Goal: Navigation & Orientation: Find specific page/section

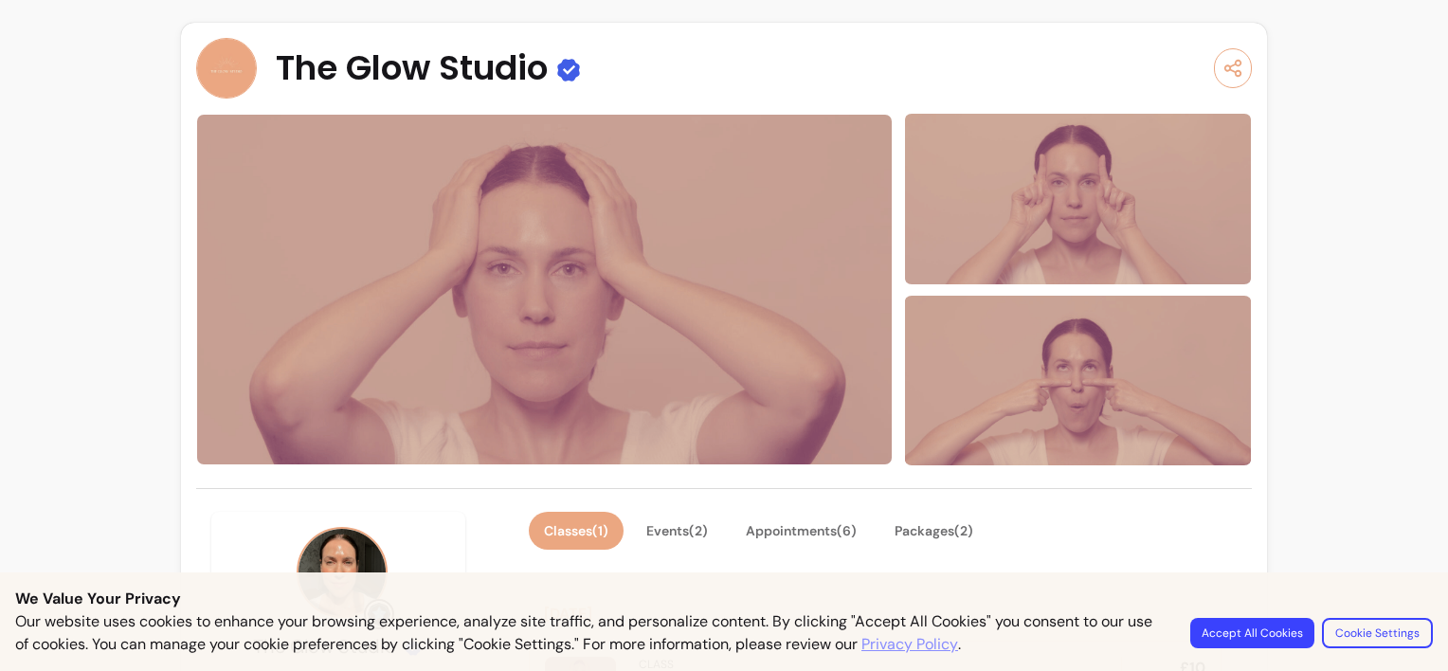
click at [1247, 636] on button "Accept All Cookies" at bounding box center [1252, 633] width 124 height 30
